Goal: Check status: Check status

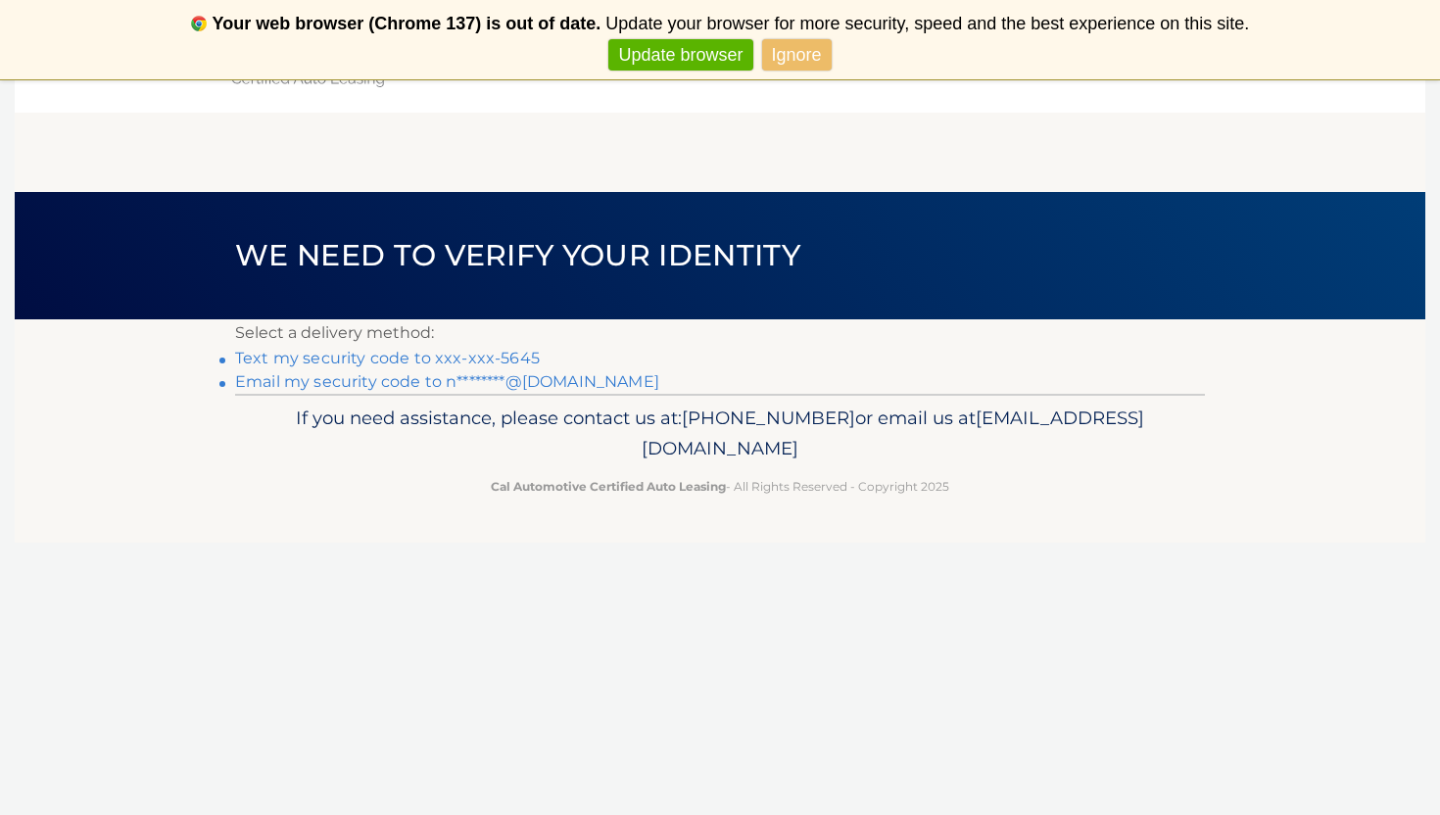
click at [500, 348] on li "Text my security code to xxx-xxx-5645" at bounding box center [720, 359] width 970 height 24
click at [500, 362] on link "Text my security code to xxx-xxx-5645" at bounding box center [387, 358] width 305 height 19
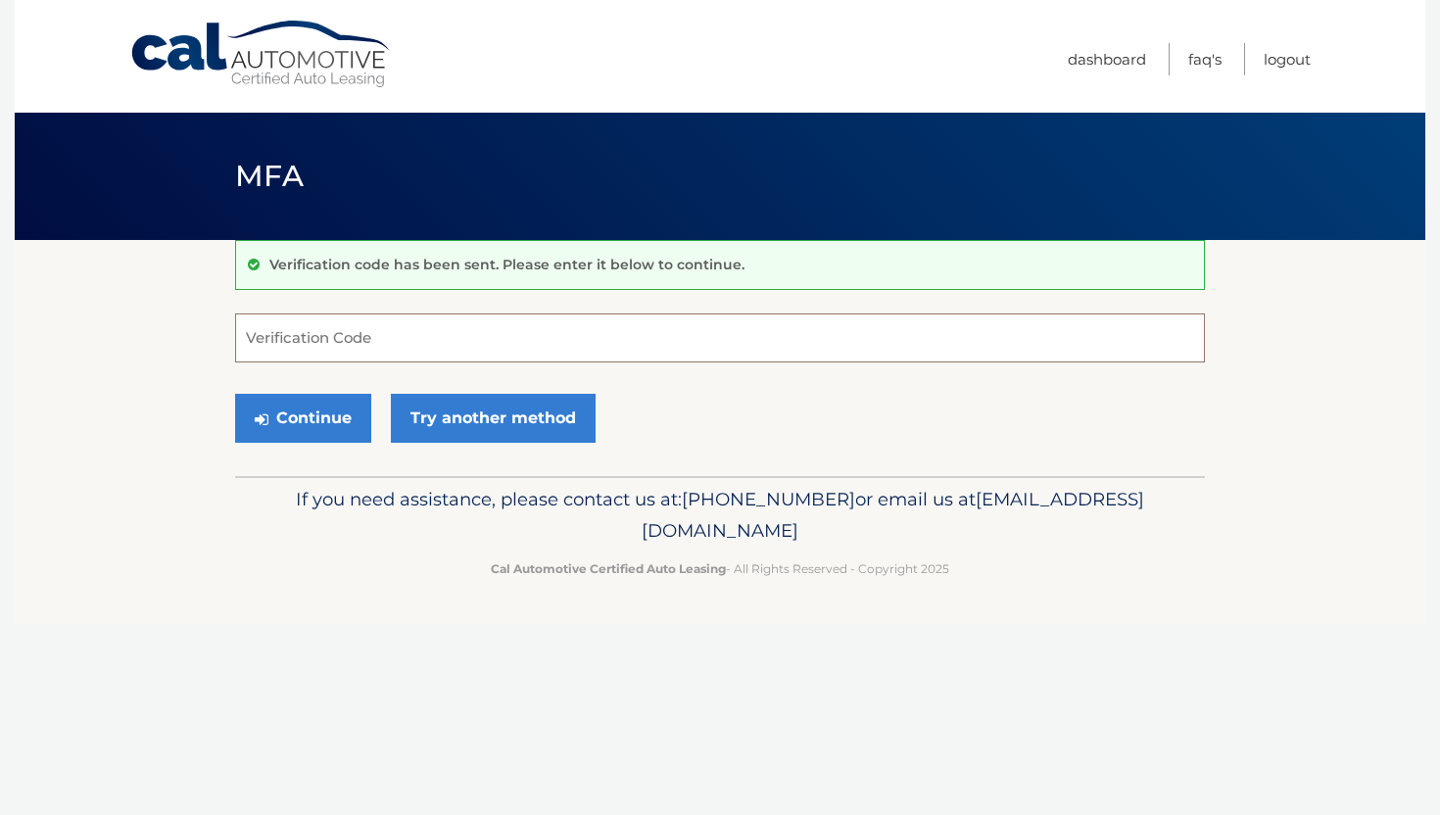
click at [792, 346] on input "Verification Code" at bounding box center [720, 338] width 970 height 49
type input "892206"
click at [246, 404] on button "Continue" at bounding box center [303, 418] width 136 height 49
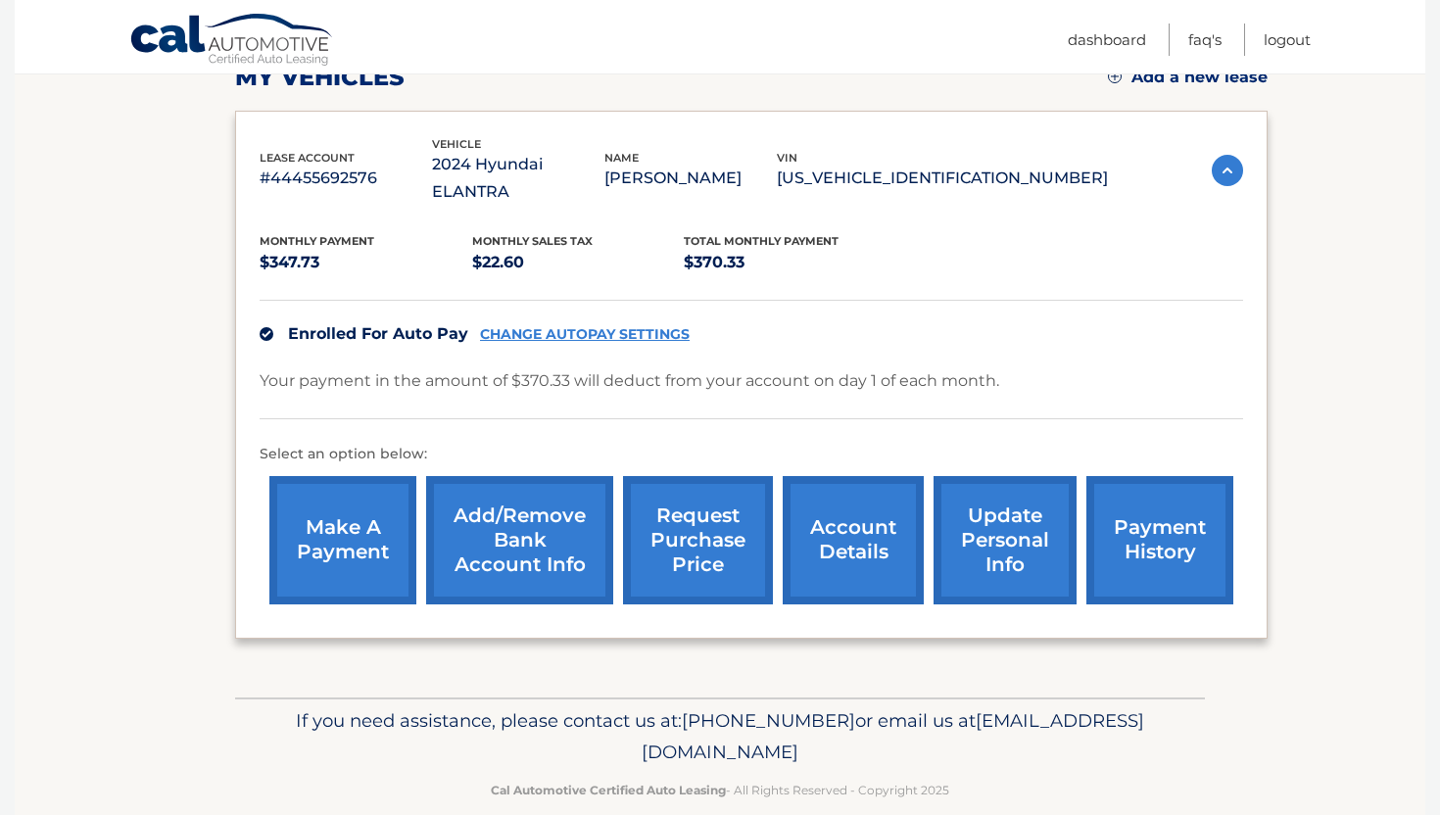
scroll to position [298, 0]
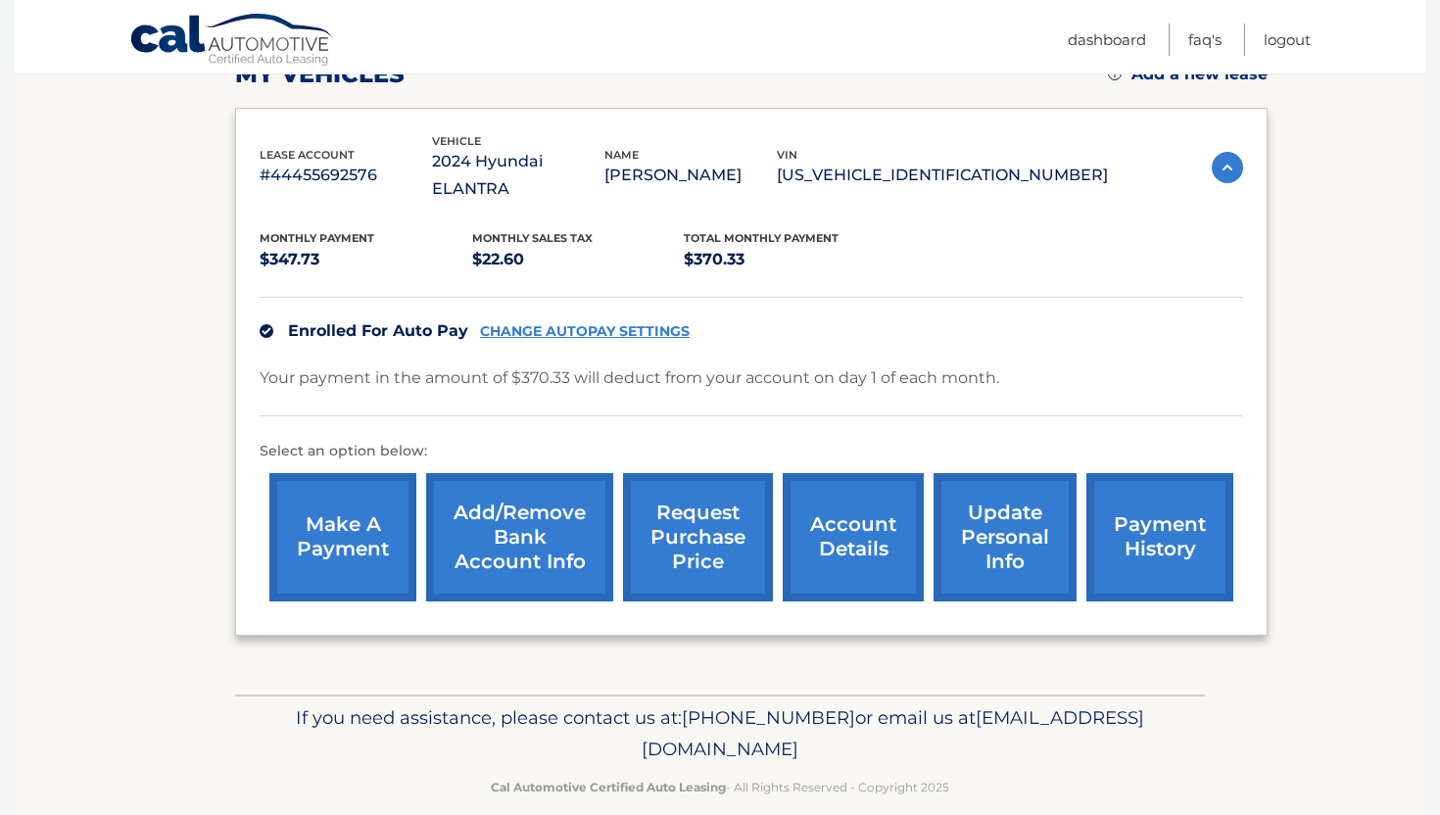
click at [690, 515] on link "request purchase price" at bounding box center [698, 537] width 150 height 128
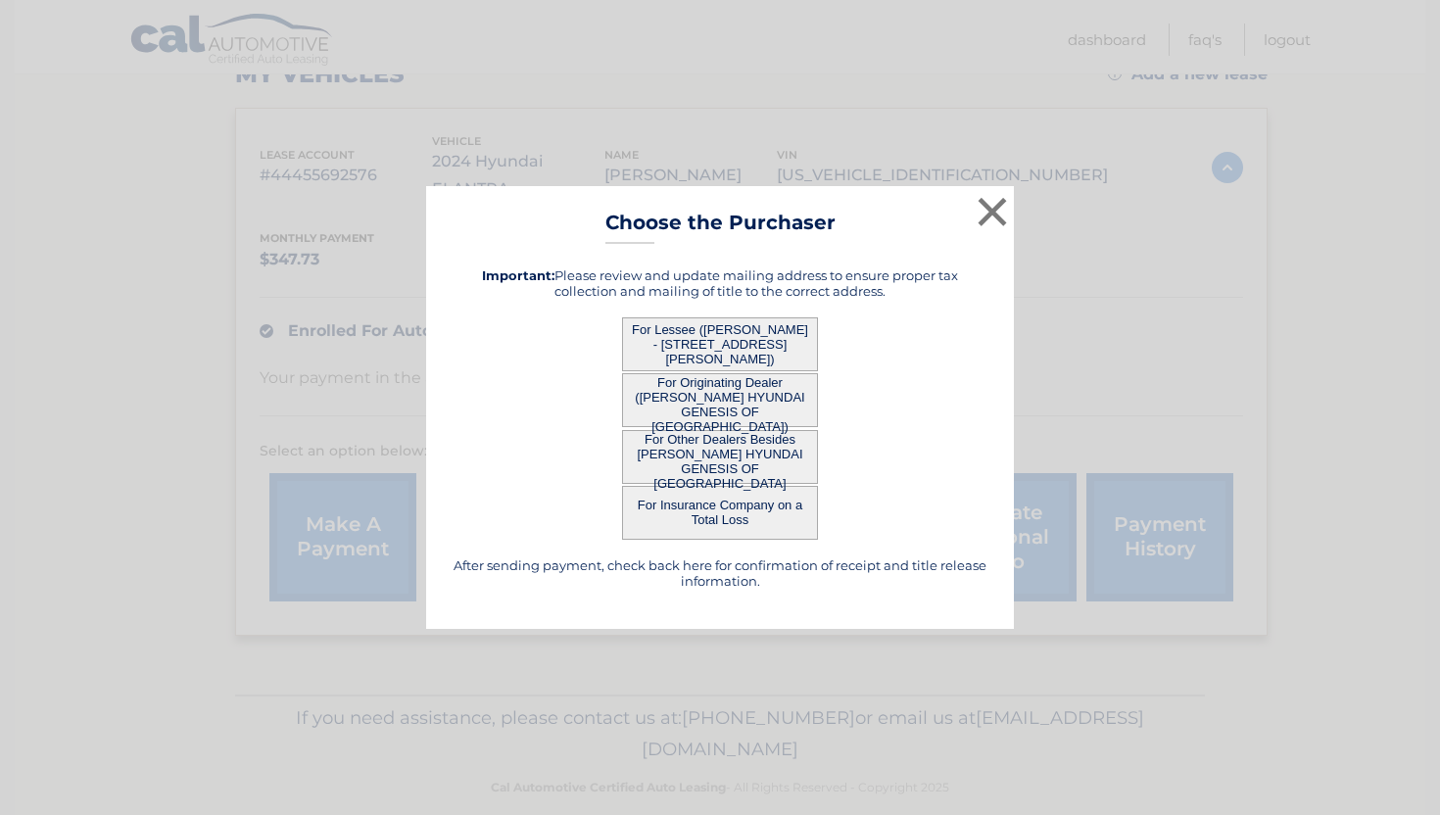
click at [702, 353] on button "For Lessee (NOAH WREN - 16580 BEAR CUB CT, , FORT MYERS, FL 33908)" at bounding box center [720, 344] width 196 height 54
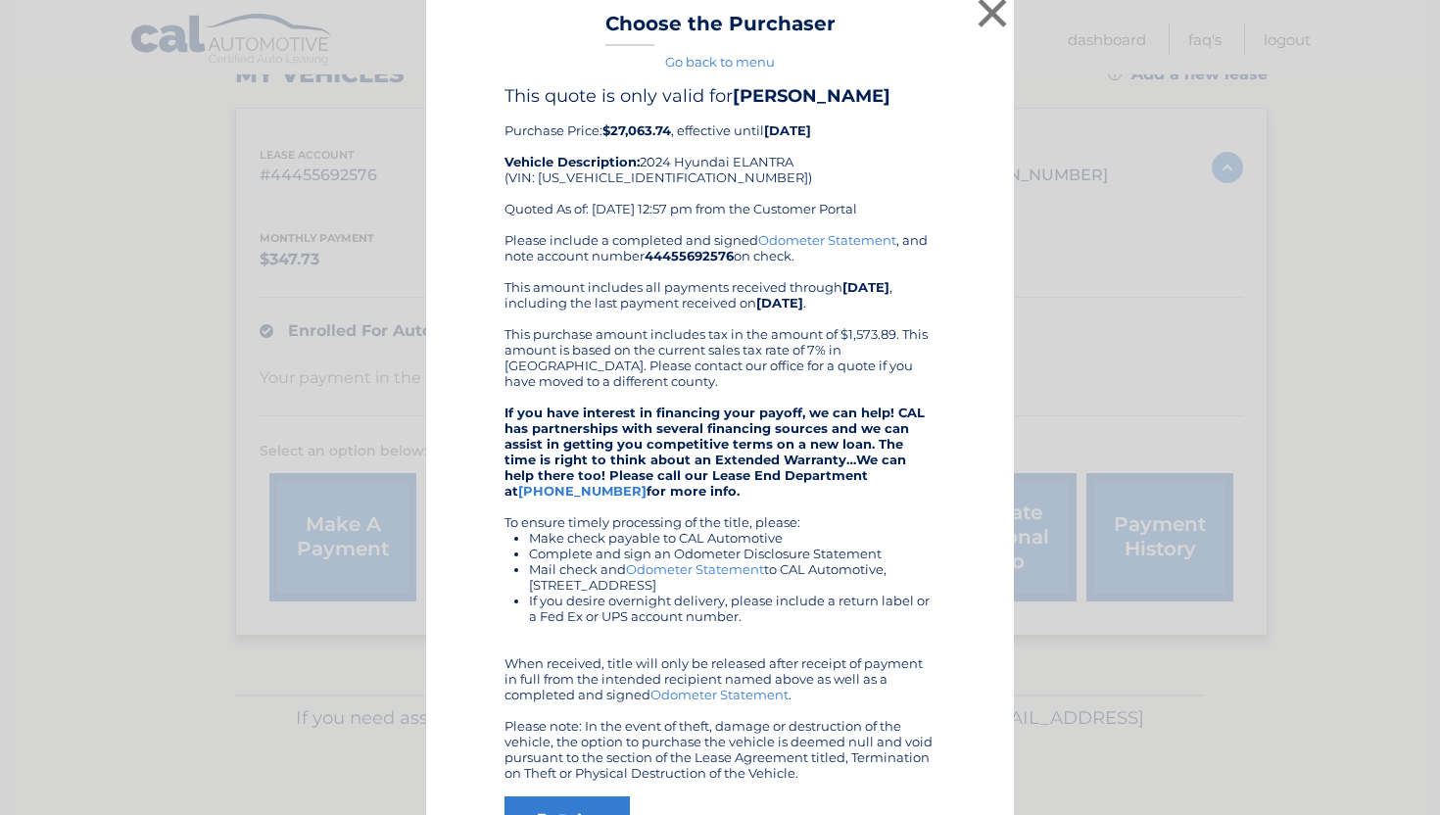
scroll to position [14, 0]
click at [992, 16] on button "×" at bounding box center [992, 11] width 39 height 39
